Goal: Browse casually

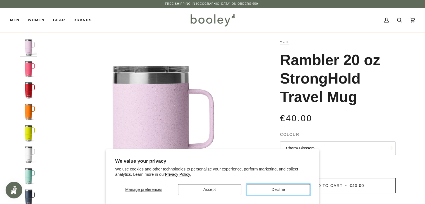
click at [270, 185] on button "Decline" at bounding box center [278, 189] width 63 height 11
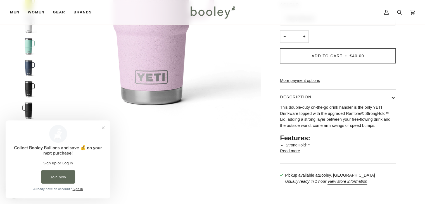
scroll to position [200, 0]
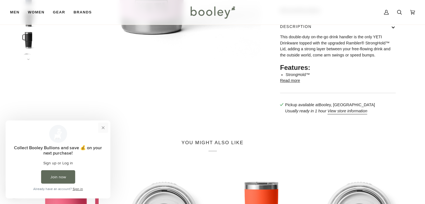
click at [101, 128] on button "Close prompt" at bounding box center [103, 128] width 10 height 10
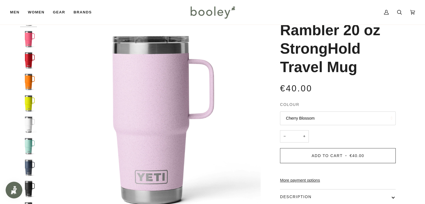
scroll to position [30, 0]
click at [31, 65] on img "Yeti Rambler 20 oz Travel Mug Rescue Red - Booley Galway" at bounding box center [28, 60] width 17 height 17
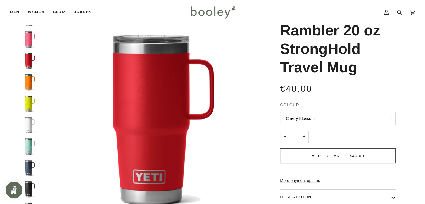
scroll to position [0, 0]
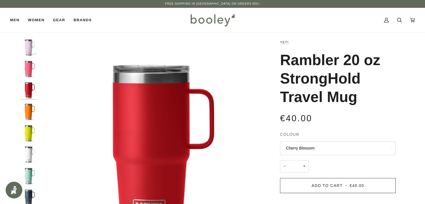
click at [25, 74] on img "Yeti Rambler 20 oz Travel Mug Tropical Pink - Booley Galway" at bounding box center [28, 69] width 17 height 17
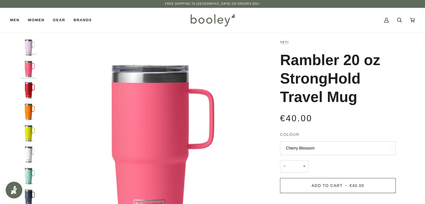
click at [29, 151] on img "Yeti Rambler 20 oz Travel Mug White - Booley Galway" at bounding box center [28, 154] width 17 height 17
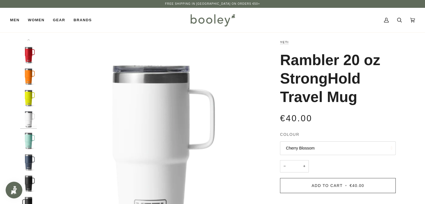
scroll to position [4, 0]
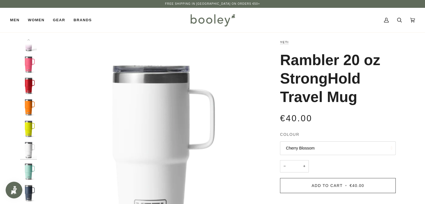
click at [27, 172] on img "Yeti Rambler 20 oz Travel Mug - Booley Galway" at bounding box center [28, 171] width 17 height 17
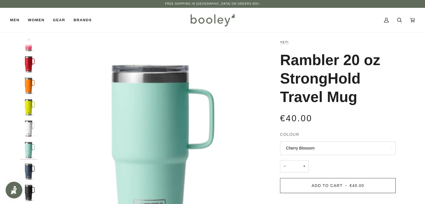
scroll to position [33, 0]
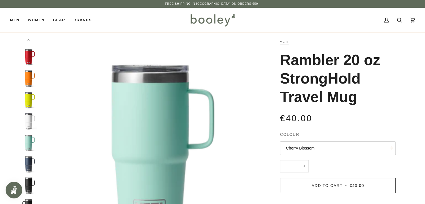
click at [27, 184] on img "Yeti Rambler 20 oz Travel Mug Black - Booley Galway" at bounding box center [28, 185] width 17 height 17
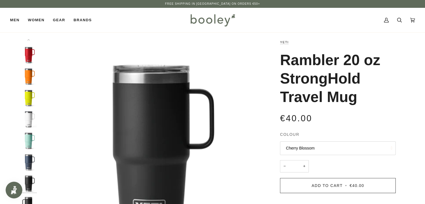
click at [27, 199] on img "Yeti Rambler 20 oz Travel Mug Black - Booley Galway" at bounding box center [28, 205] width 17 height 17
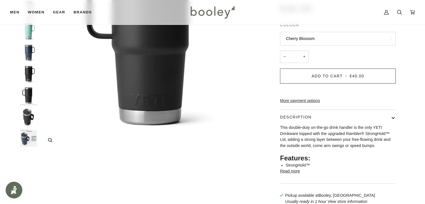
scroll to position [107, 0]
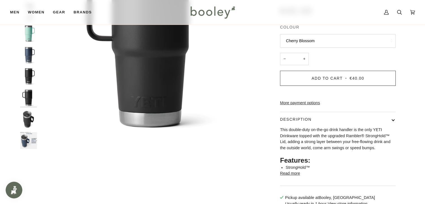
click at [28, 123] on img "Yeti Rambler 20 oz Travel Mug Black - Booley Galway" at bounding box center [28, 119] width 17 height 17
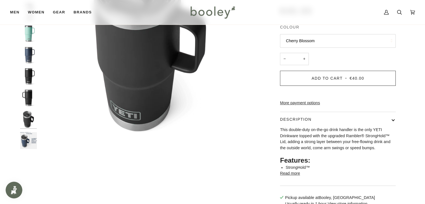
click at [27, 92] on img "Yeti Rambler 20 oz Travel Mug Black - Booley Galway" at bounding box center [28, 97] width 17 height 17
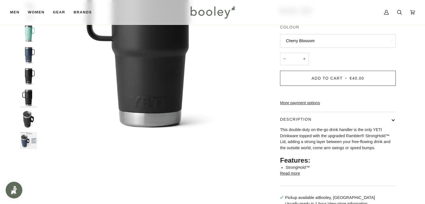
click at [25, 68] on img "Yeti Rambler 20 oz Travel Mug Black - Booley Galway" at bounding box center [28, 76] width 17 height 17
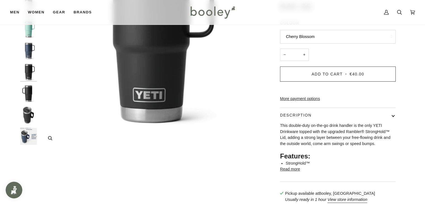
scroll to position [112, 0]
click at [29, 137] on img "Yeti Rambler 20 oz StrongHold Travel Mug - Booley Galway" at bounding box center [28, 136] width 17 height 17
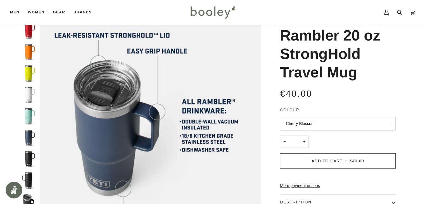
scroll to position [19, 0]
